Goal: Find specific page/section: Find specific page/section

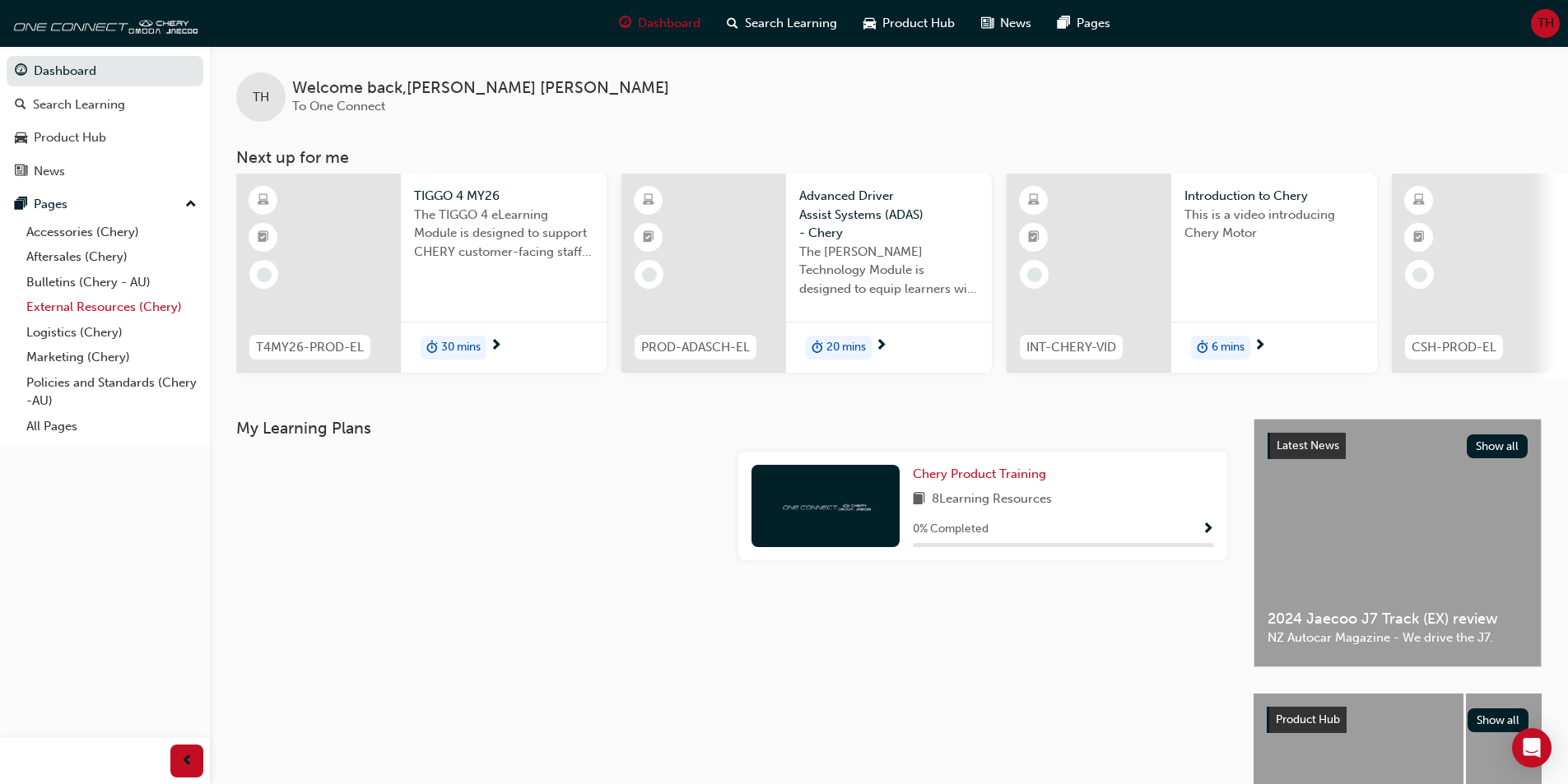
click at [92, 305] on link "External Resources (Chery)" at bounding box center [111, 307] width 183 height 25
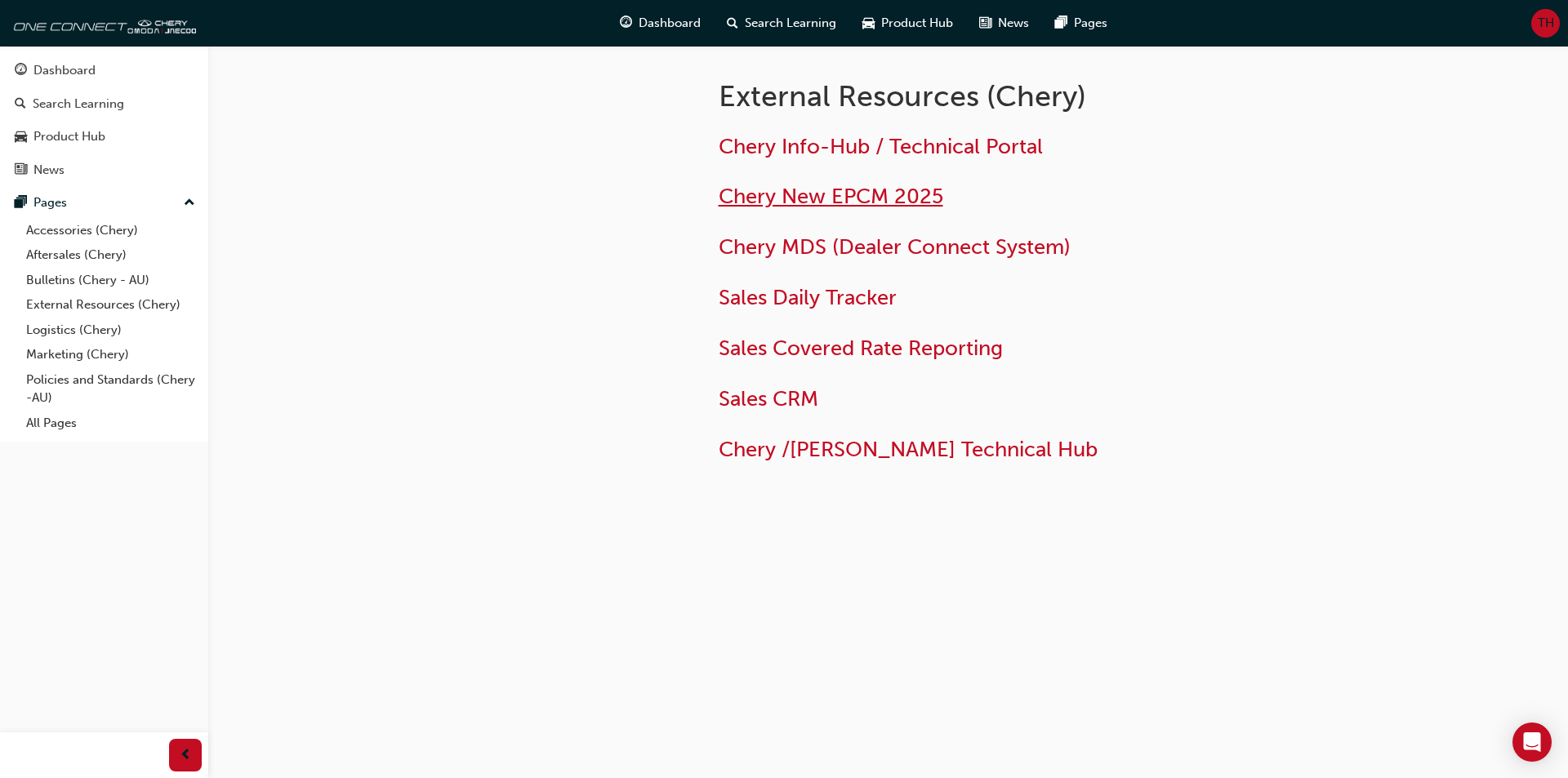
click at [871, 198] on span "Chery New EPCM 2025" at bounding box center [831, 196] width 224 height 25
